Goal: Task Accomplishment & Management: Use online tool/utility

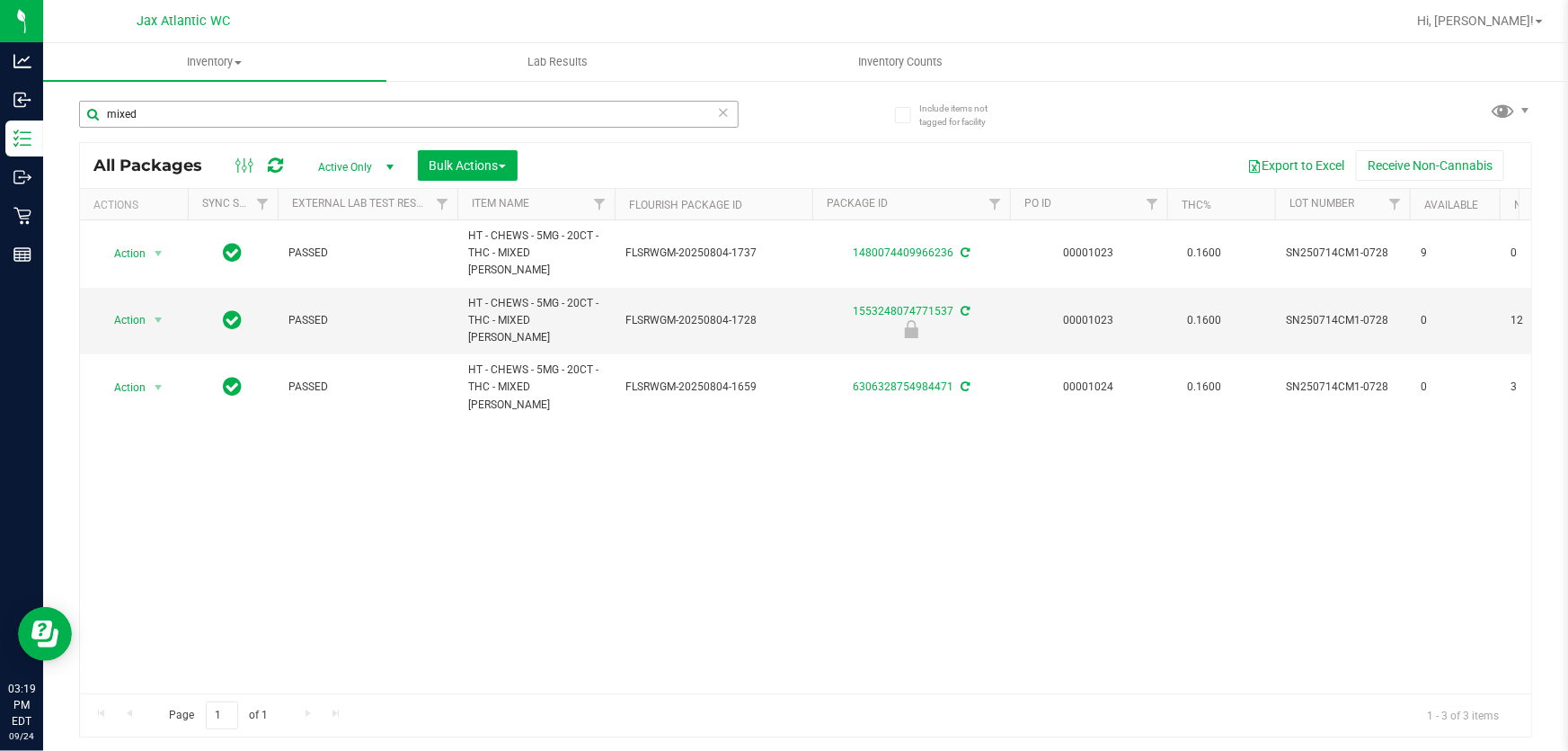
click at [495, 113] on input "mixed" at bounding box center [409, 114] width 659 height 27
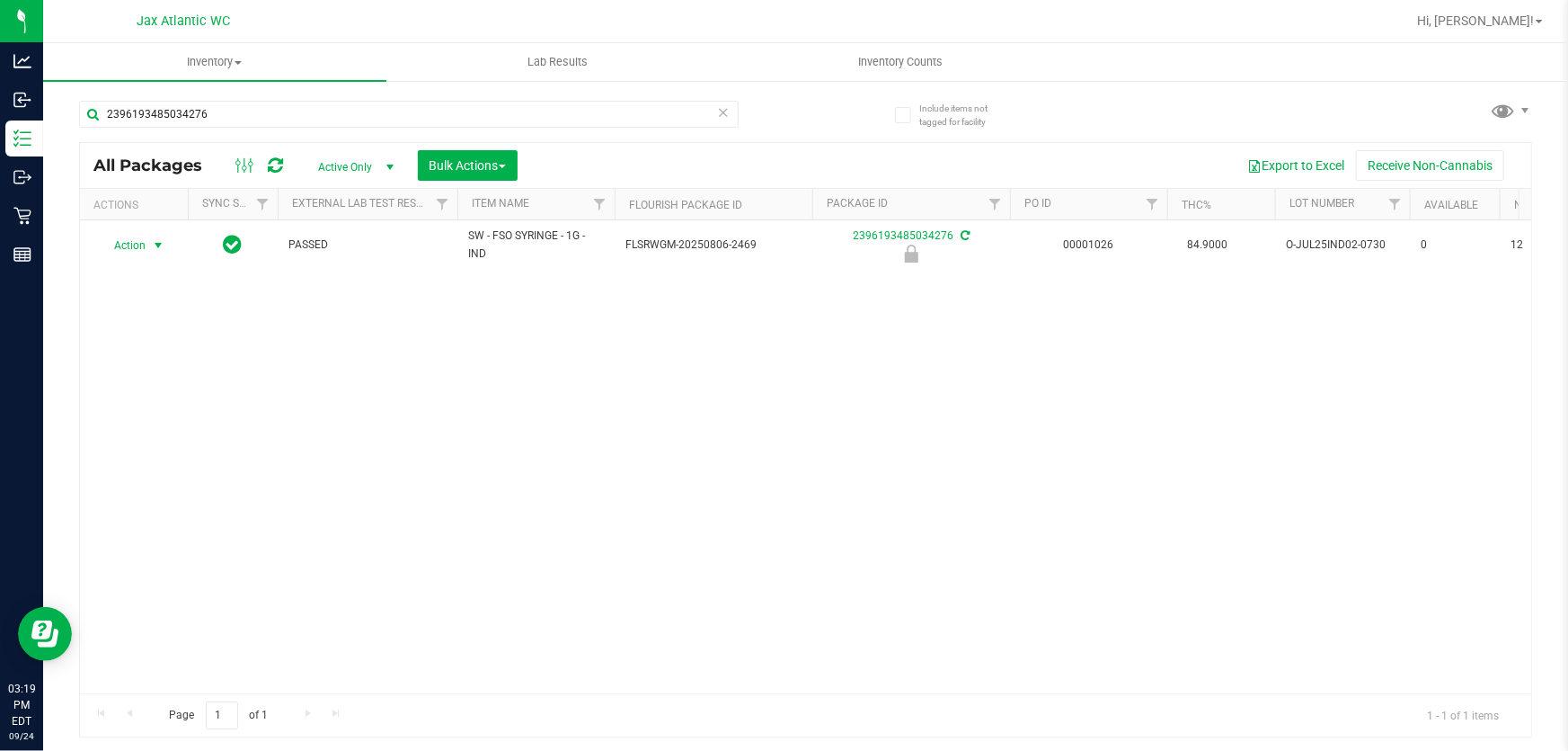
type input "2396193485034276"
click at [151, 249] on span "select" at bounding box center [157, 245] width 14 height 14
click at [160, 467] on li "Unlock package" at bounding box center [155, 481] width 114 height 27
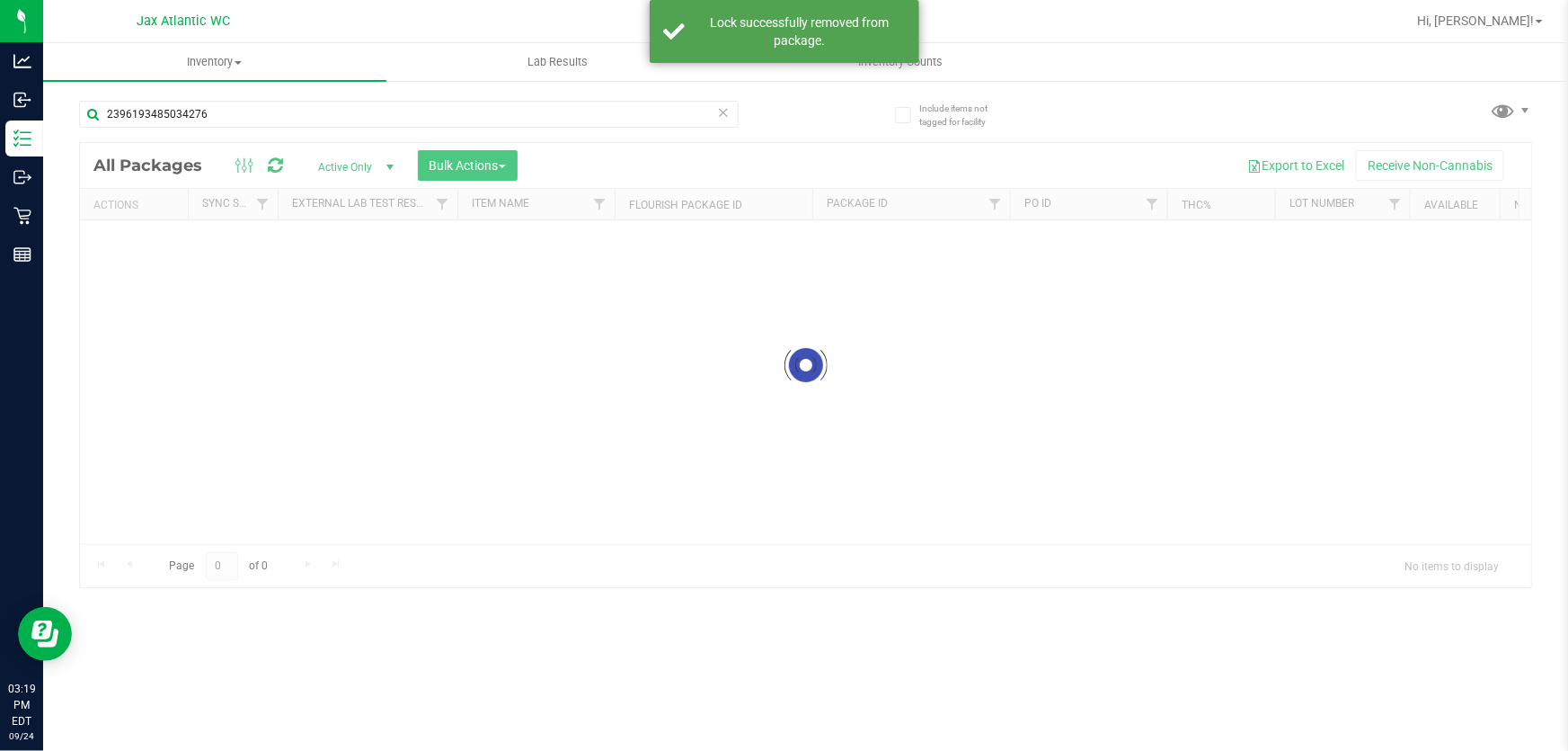
click at [141, 250] on div at bounding box center [805, 365] width 1451 height 444
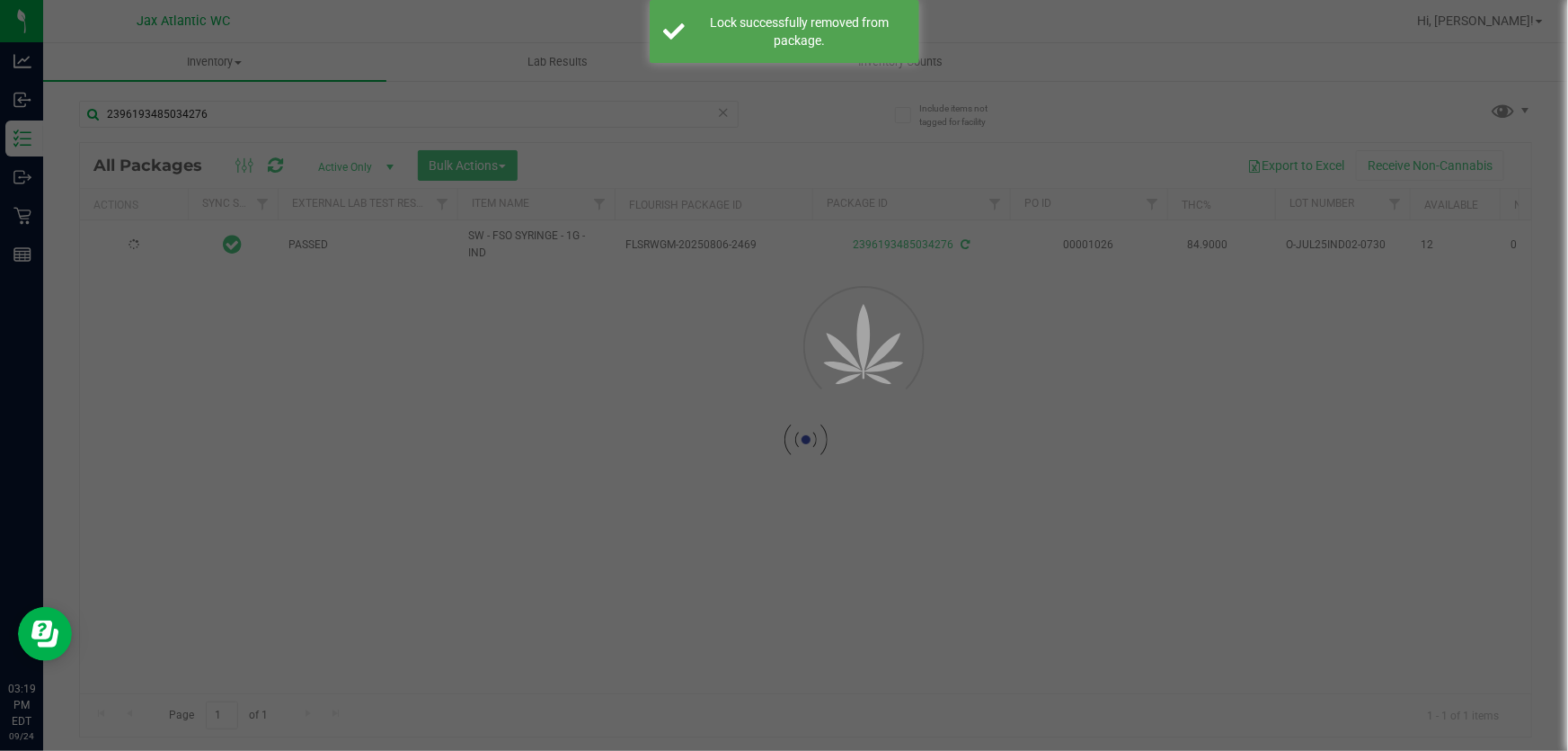
click at [133, 253] on div at bounding box center [805, 440] width 1451 height 594
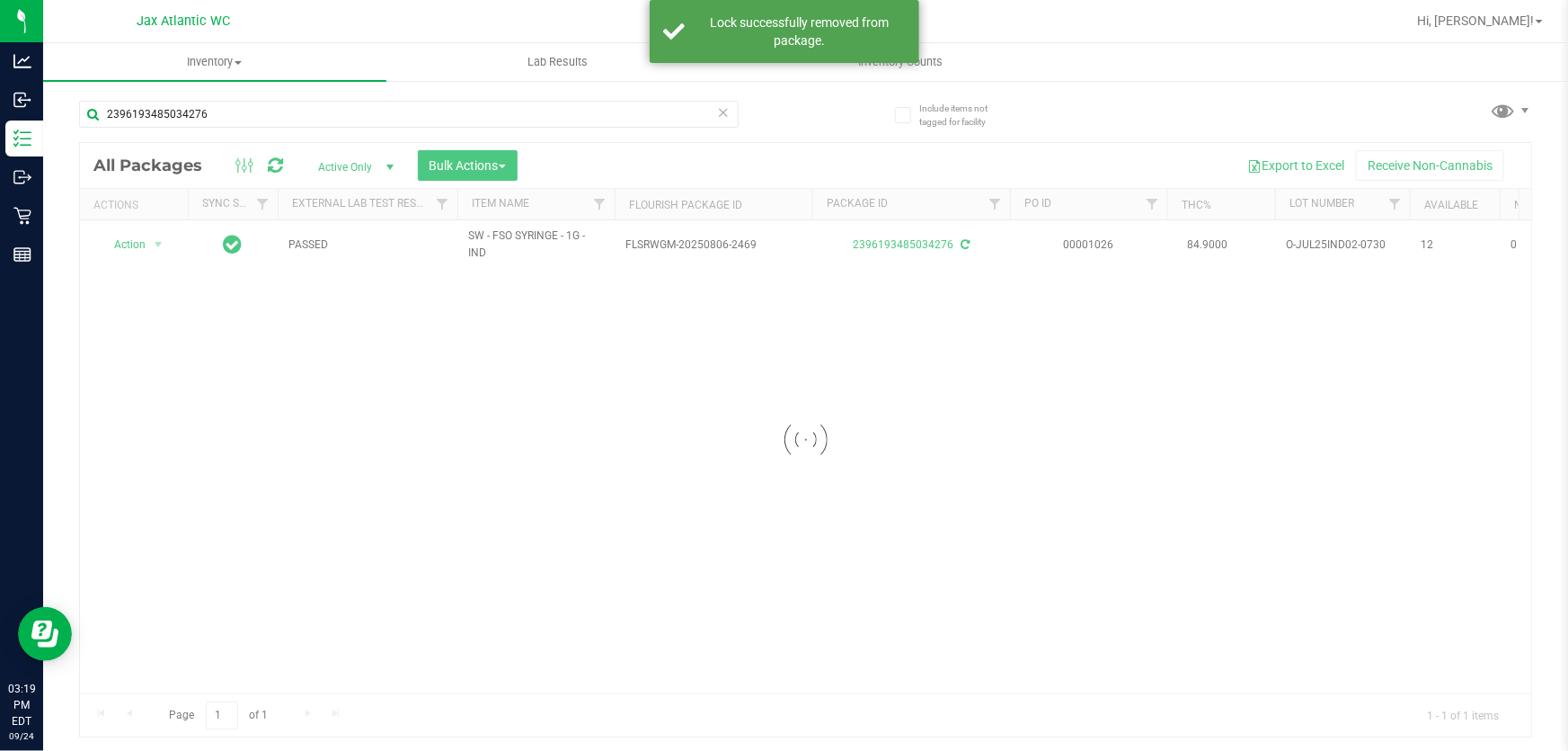
click at [142, 240] on div at bounding box center [805, 440] width 1451 height 594
click at [158, 243] on div at bounding box center [805, 440] width 1451 height 594
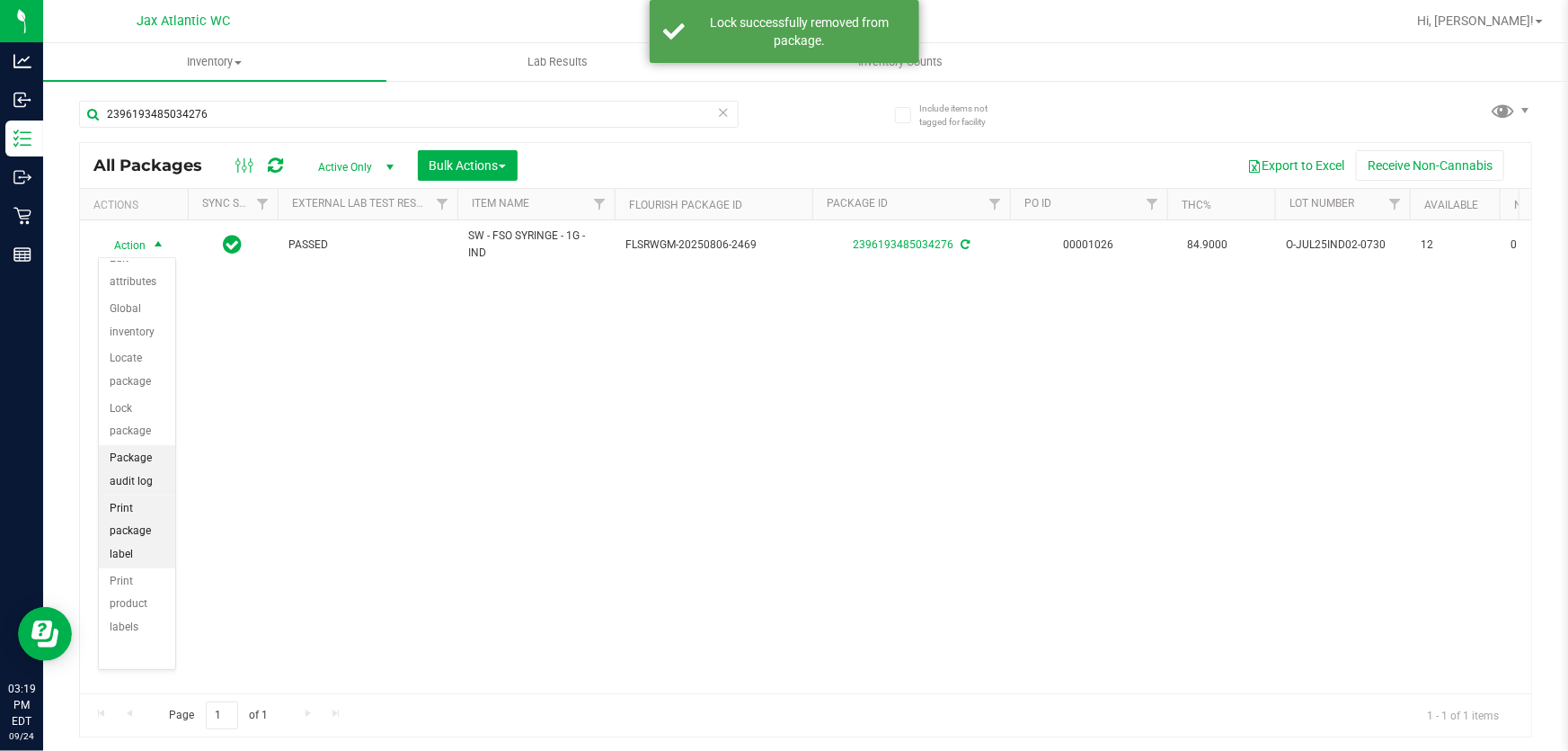
scroll to position [155, 0]
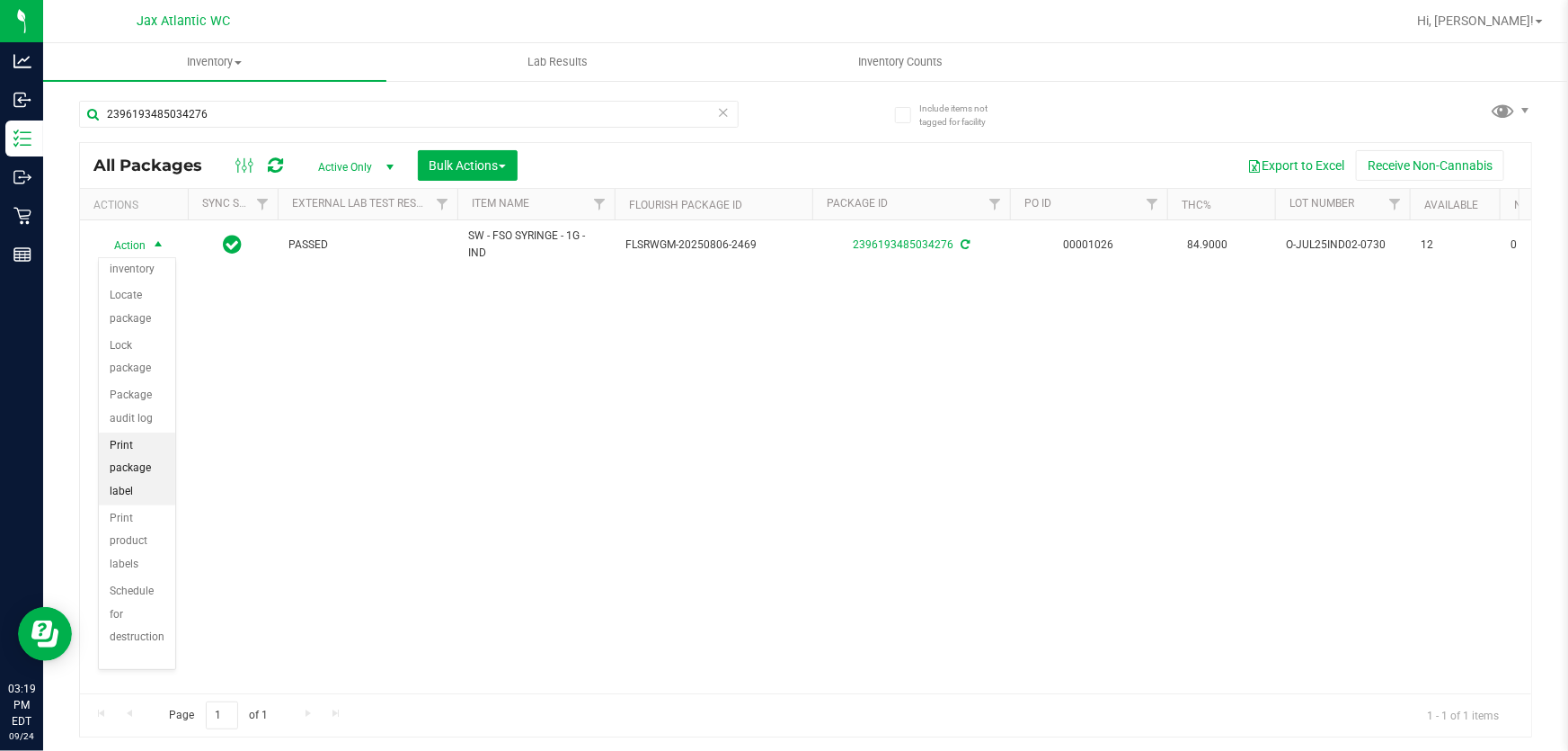
click at [140, 473] on li "Print package label" at bounding box center [137, 468] width 76 height 73
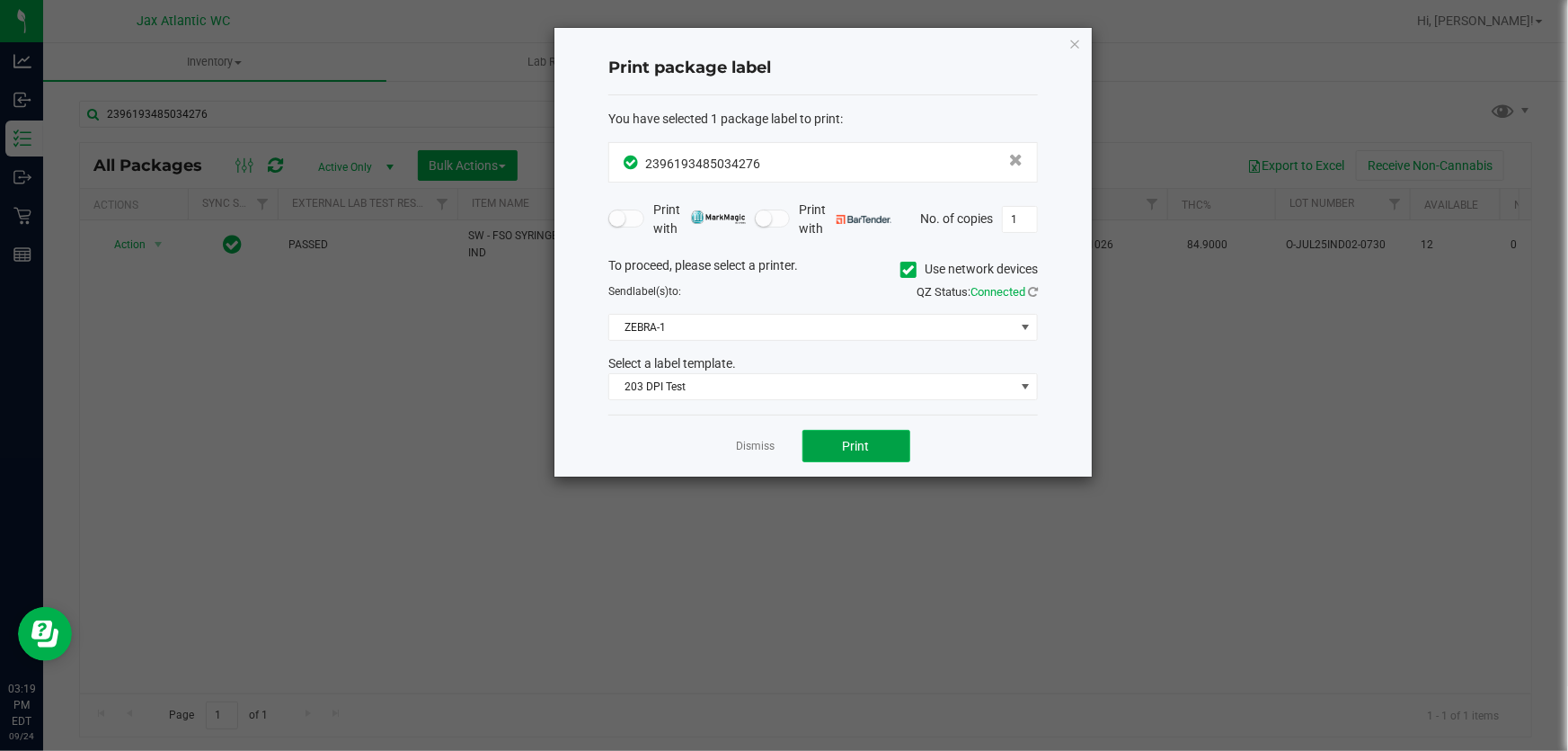
click at [890, 432] on button "Print" at bounding box center [856, 446] width 108 height 32
